Goal: Contribute content

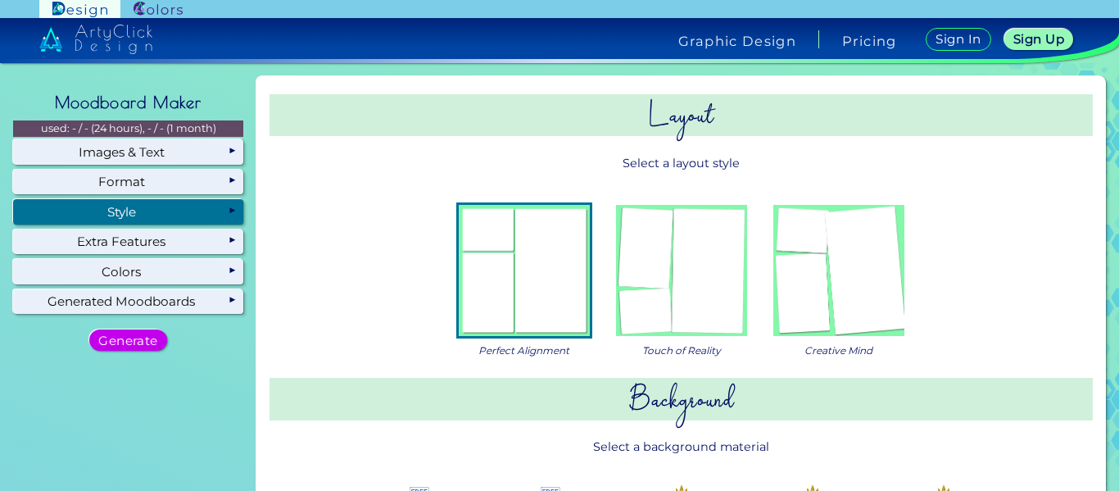
click at [711, 286] on img at bounding box center [681, 270] width 131 height 131
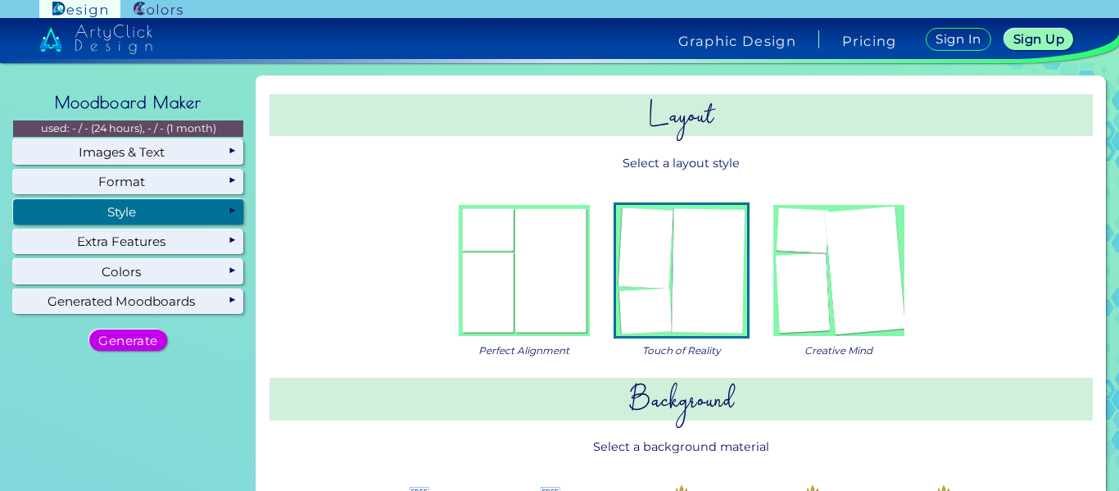
click at [879, 268] on img at bounding box center [839, 270] width 131 height 131
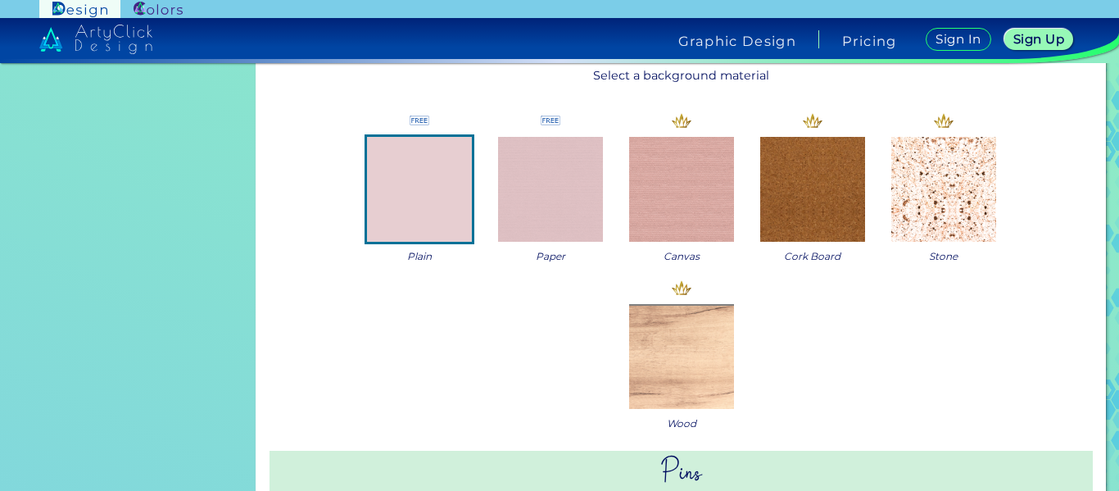
scroll to position [373, 0]
click at [548, 209] on img at bounding box center [550, 187] width 105 height 105
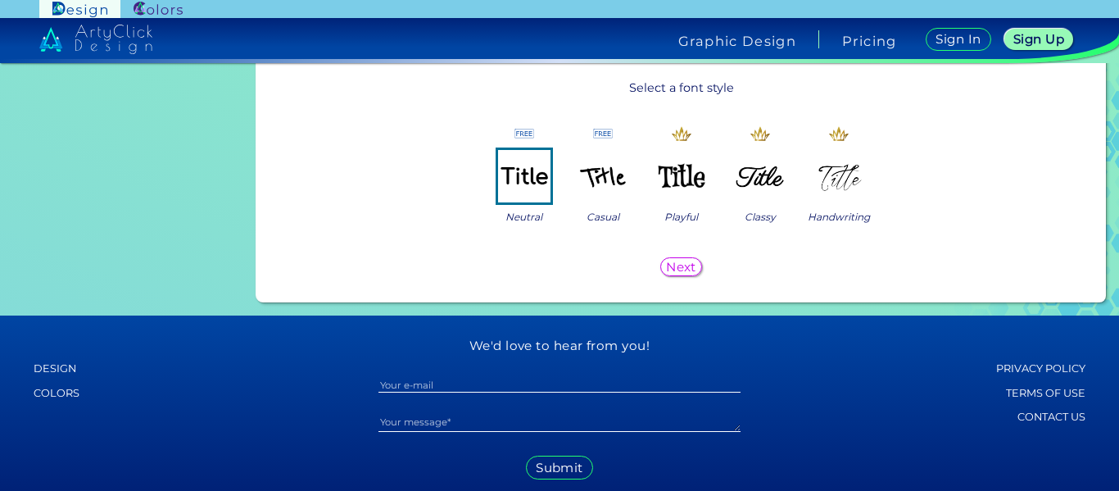
scroll to position [1503, 0]
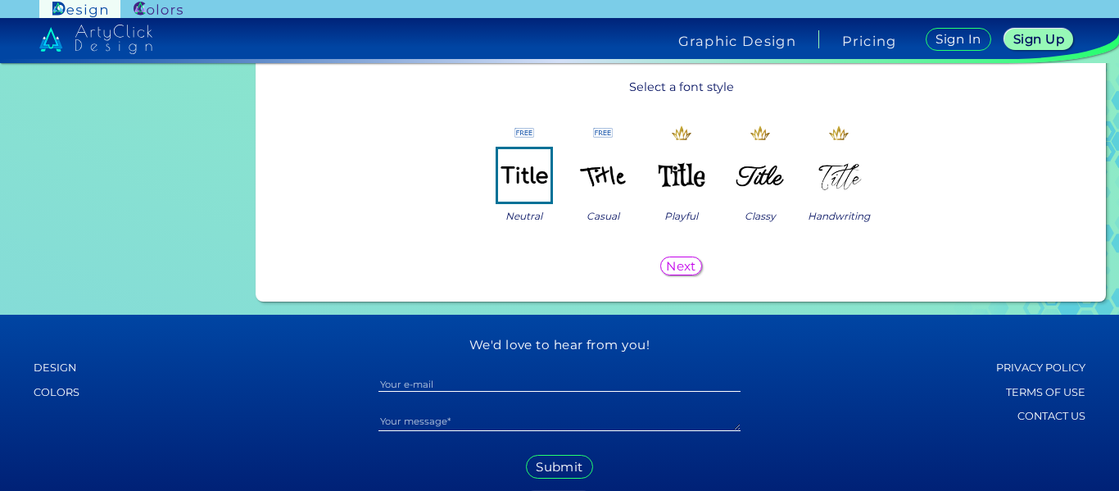
click at [581, 168] on img at bounding box center [603, 175] width 52 height 52
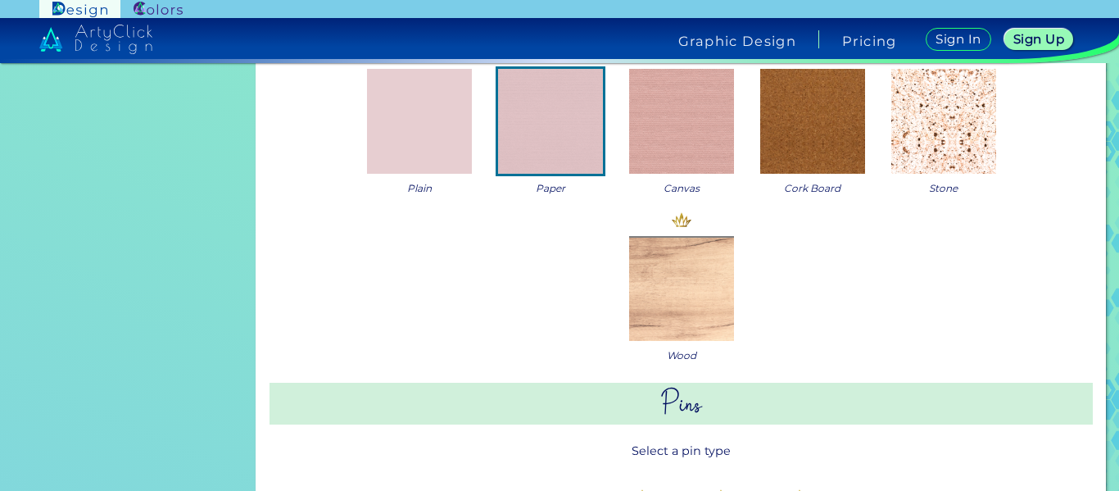
scroll to position [0, 0]
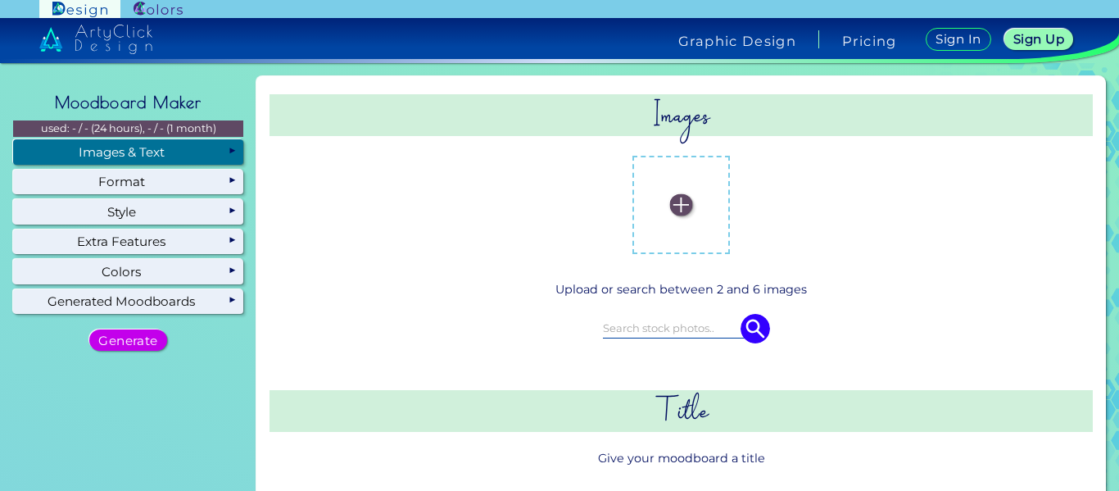
click at [759, 216] on div "non-dominant non-dominant non-dominant" at bounding box center [682, 205] width 742 height 125
click at [641, 197] on label at bounding box center [682, 205] width 82 height 82
click at [0, 0] on input "file" at bounding box center [0, 0] width 0 height 0
click at [668, 327] on input at bounding box center [681, 328] width 157 height 18
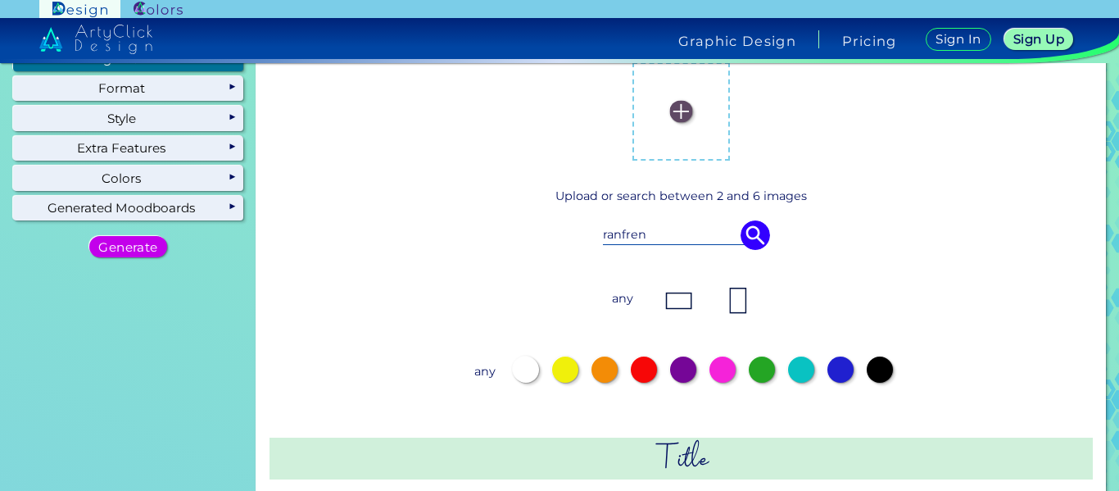
scroll to position [98, 0]
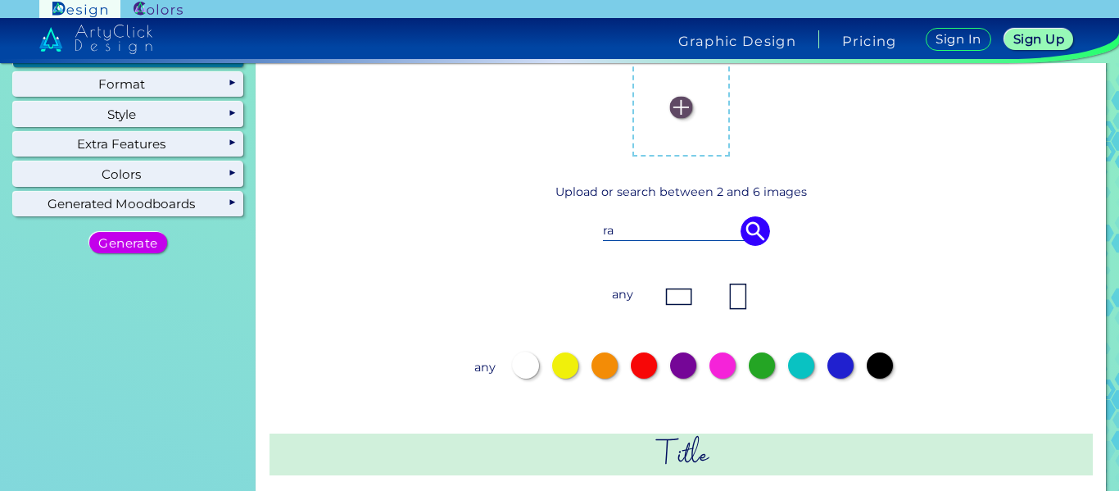
type input "r"
click at [674, 113] on img at bounding box center [681, 108] width 22 height 22
click at [0, 0] on input "file" at bounding box center [0, 0] width 0 height 0
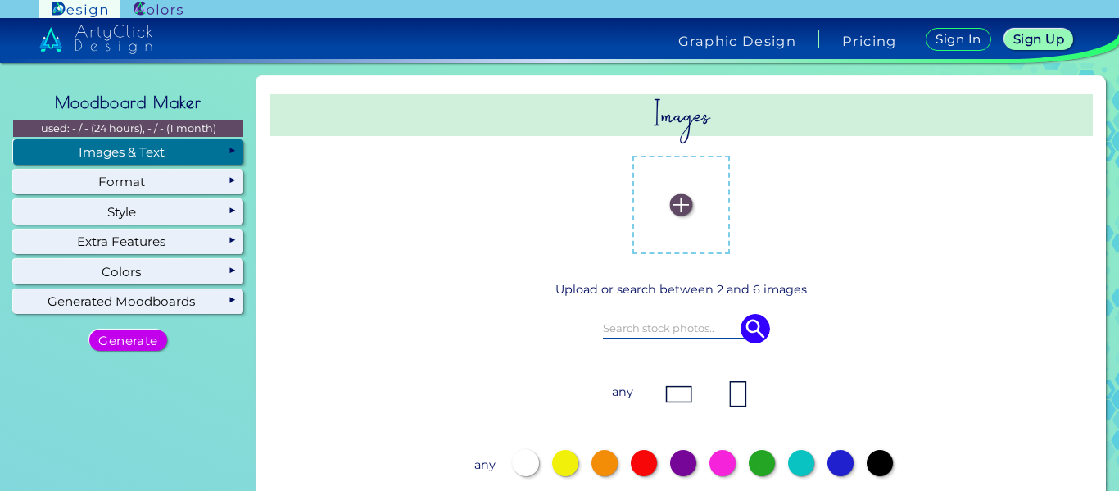
click at [693, 192] on label at bounding box center [682, 205] width 82 height 82
click at [0, 0] on input "file" at bounding box center [0, 0] width 0 height 0
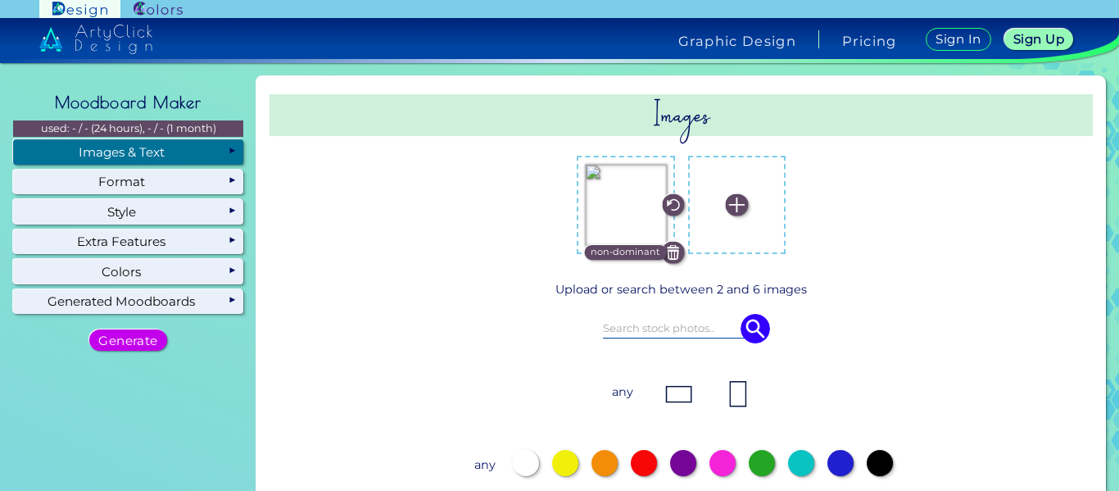
click at [743, 192] on label at bounding box center [738, 205] width 82 height 82
click at [0, 0] on input "file" at bounding box center [0, 0] width 0 height 0
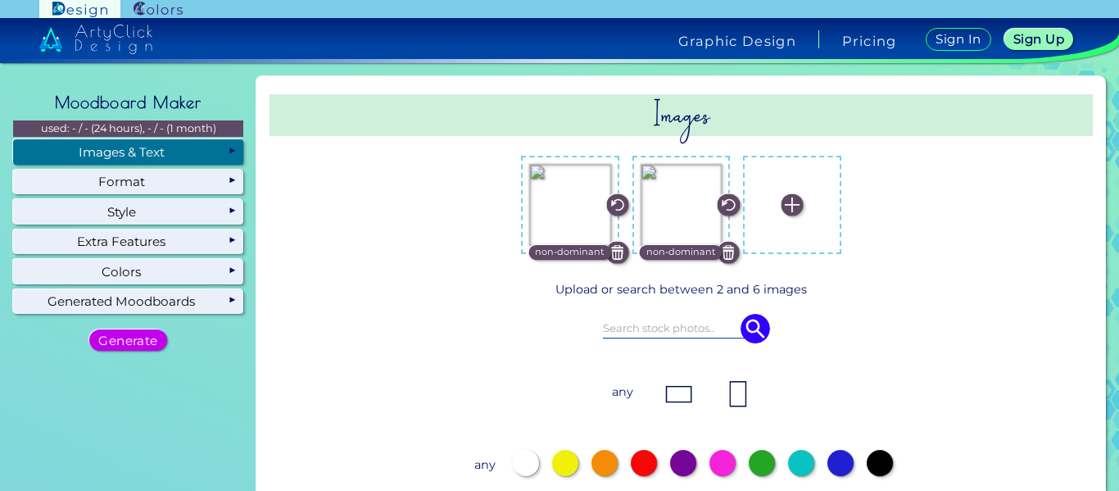
click at [783, 197] on img at bounding box center [793, 205] width 22 height 22
click at [0, 0] on input "file" at bounding box center [0, 0] width 0 height 0
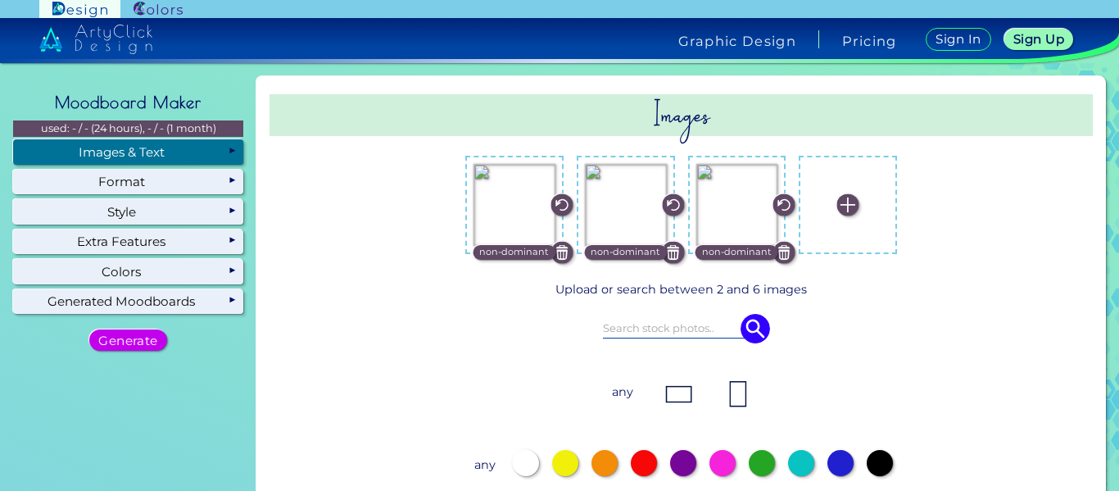
click at [638, 457] on div at bounding box center [644, 463] width 26 height 26
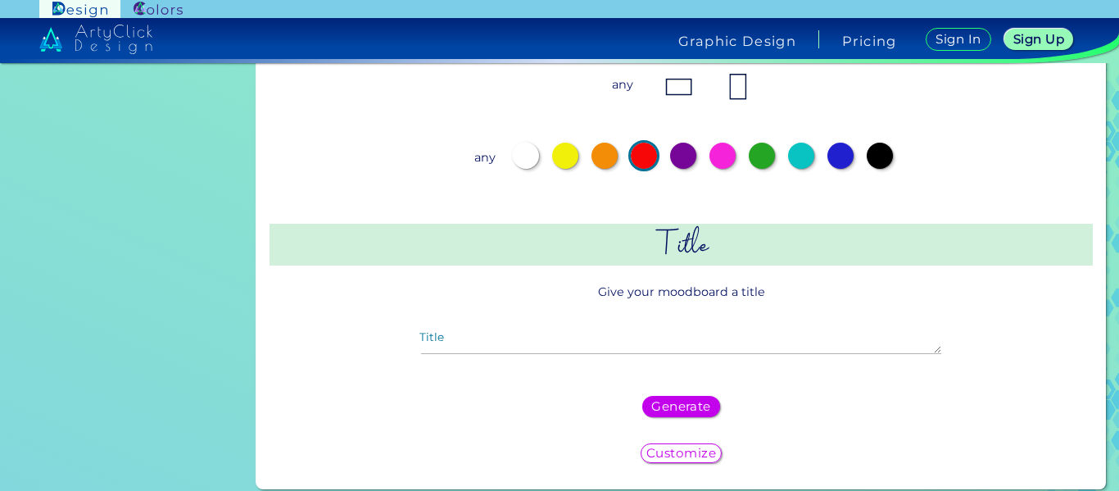
scroll to position [393, 0]
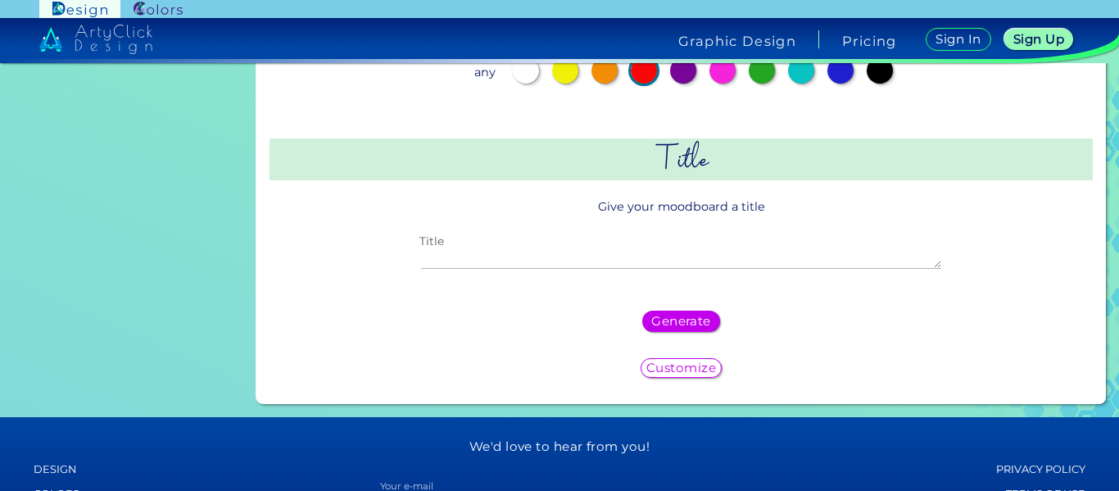
click at [675, 266] on textarea "Title" at bounding box center [681, 259] width 520 height 20
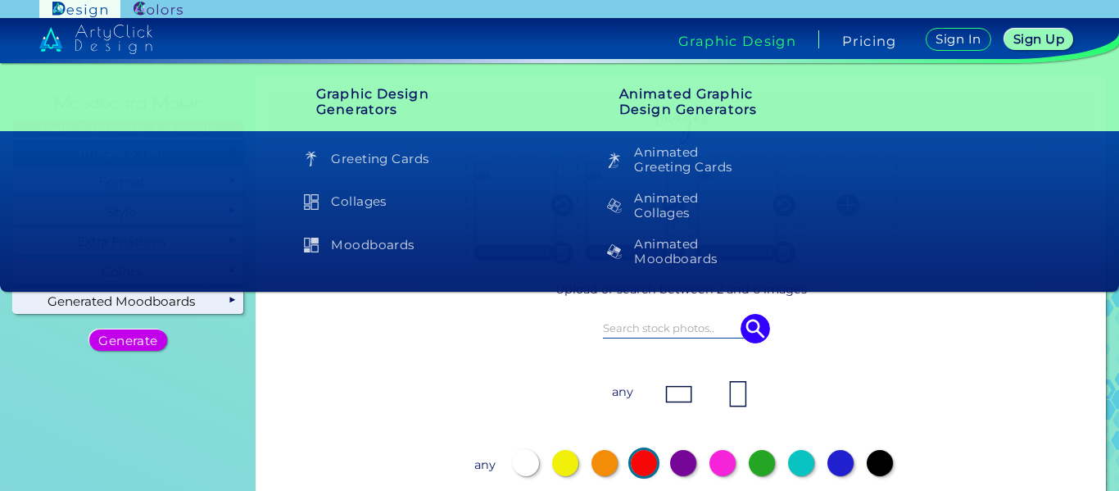
type textarea "[PERSON_NAME] board"
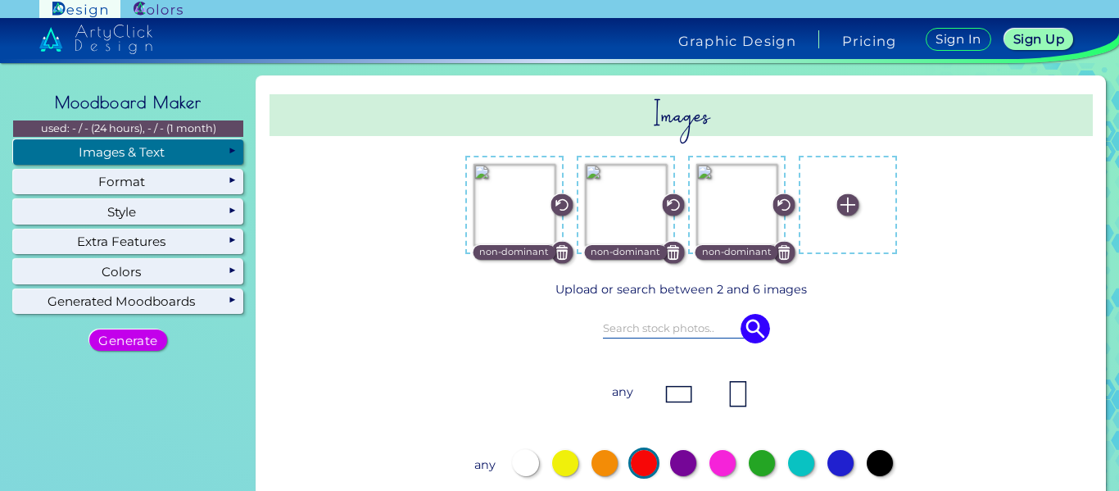
click at [837, 229] on label at bounding box center [848, 205] width 82 height 82
click at [0, 0] on input "file" at bounding box center [0, 0] width 0 height 0
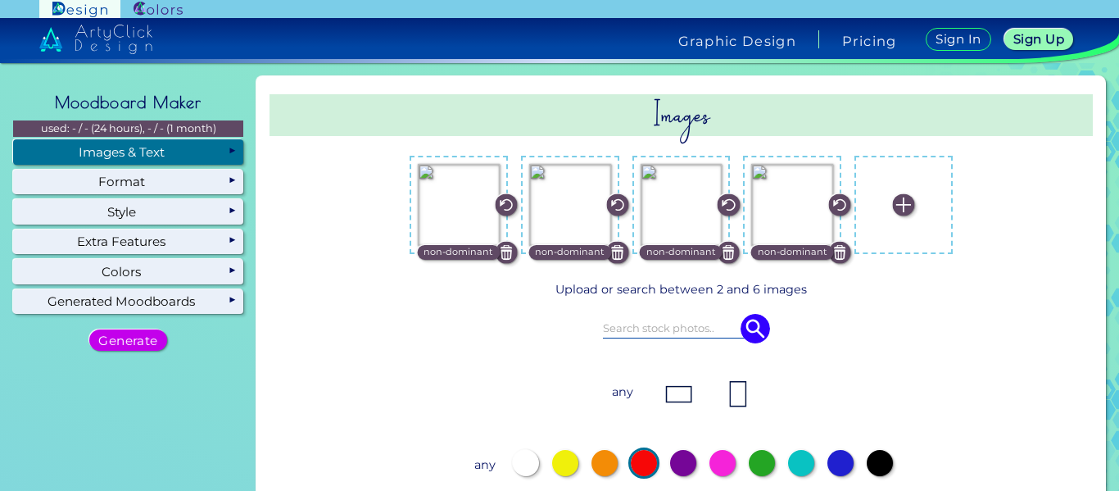
click at [904, 231] on label at bounding box center [904, 205] width 82 height 82
click at [0, 0] on input "file" at bounding box center [0, 0] width 0 height 0
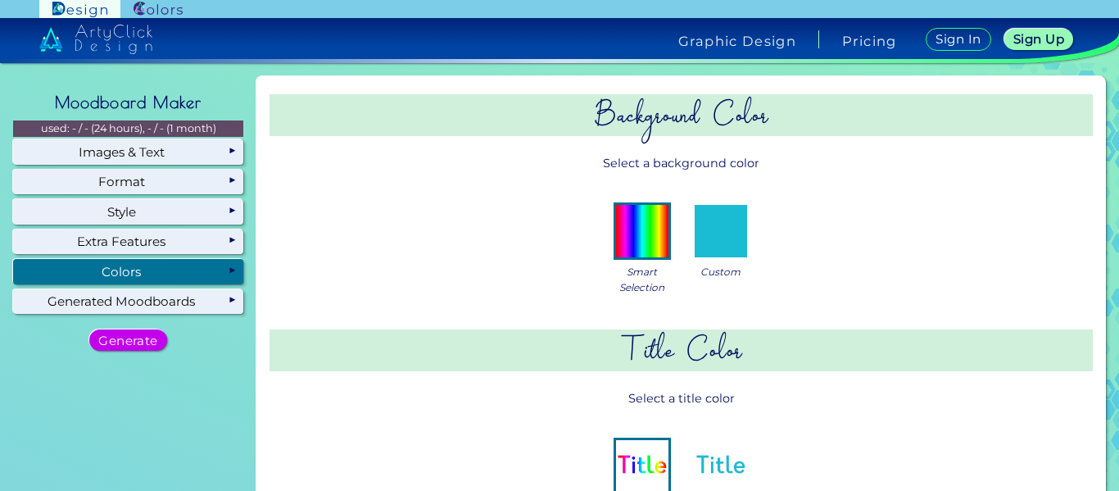
click at [722, 231] on img at bounding box center [721, 231] width 52 height 52
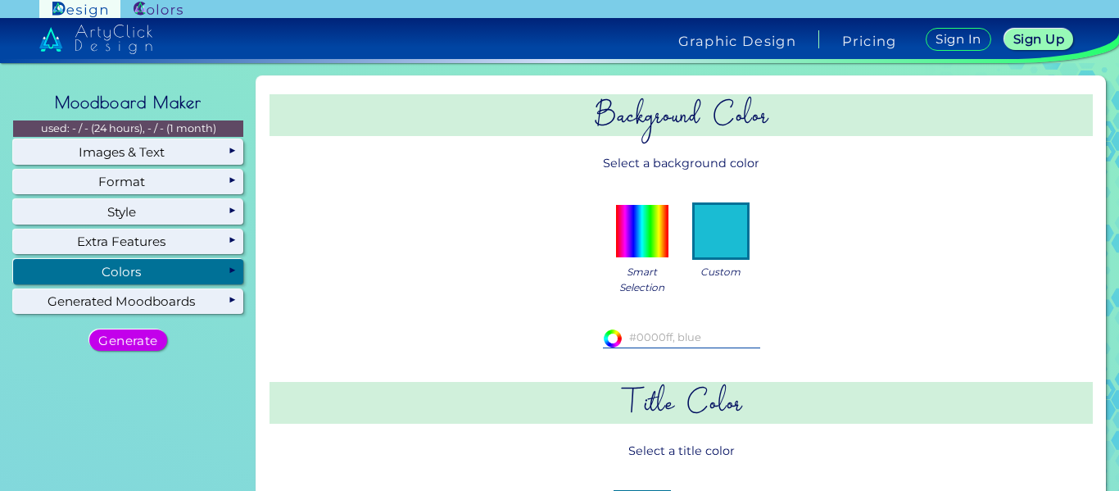
click at [630, 234] on img at bounding box center [642, 231] width 52 height 52
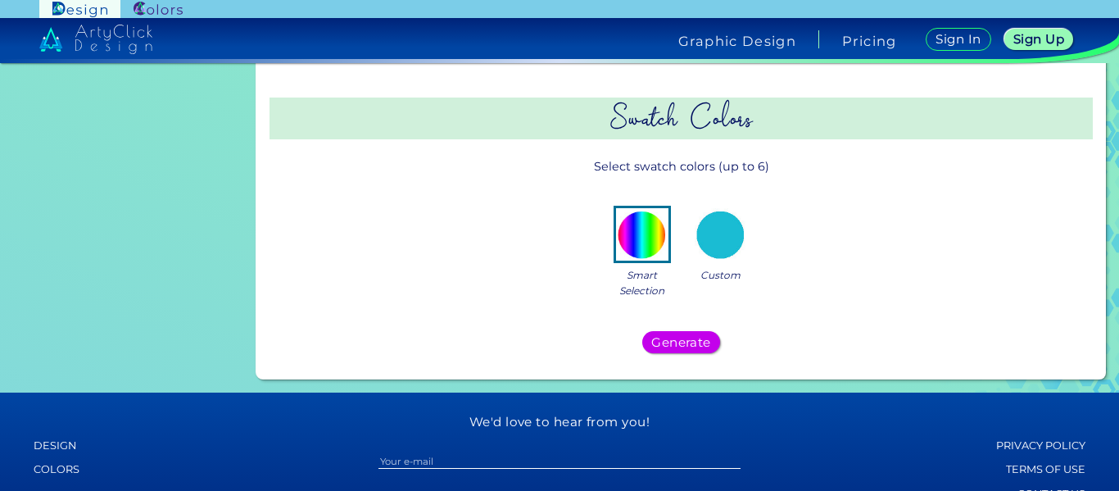
scroll to position [516, 0]
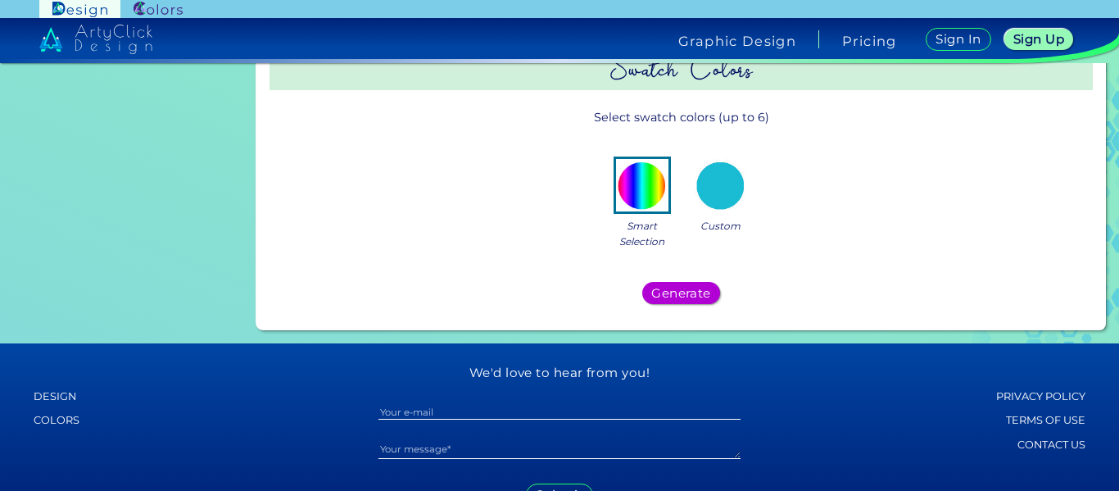
click at [675, 293] on h5 "Generate" at bounding box center [681, 293] width 62 height 13
